Goal: Task Accomplishment & Management: Use online tool/utility

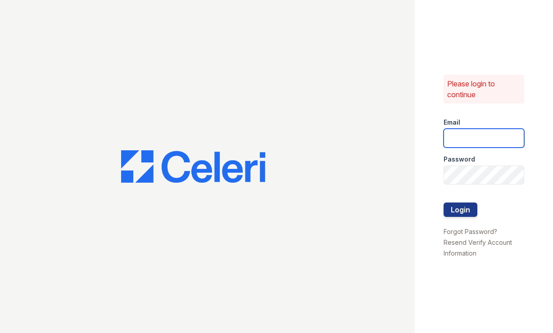
click at [465, 145] on input "email" at bounding box center [483, 138] width 81 height 19
type input "[EMAIL_ADDRESS][DOMAIN_NAME]"
click at [465, 210] on button "Login" at bounding box center [460, 210] width 34 height 14
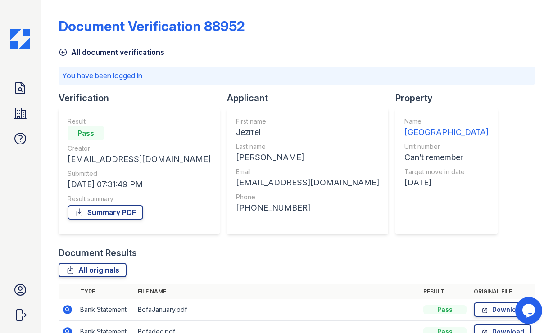
click at [11, 38] on img at bounding box center [20, 39] width 20 height 20
